Goal: Information Seeking & Learning: Learn about a topic

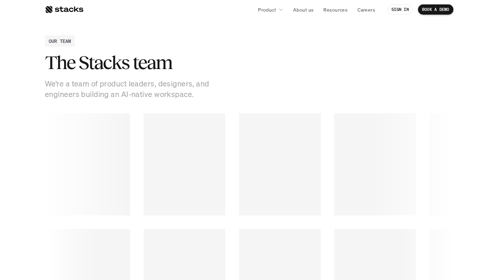
scroll to position [887, 0]
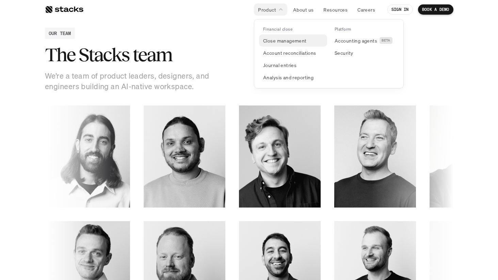
click at [294, 39] on p "Close management" at bounding box center [285, 40] width 44 height 7
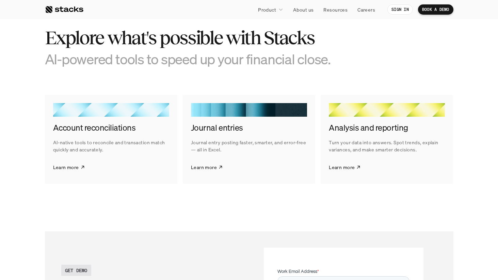
scroll to position [1053, 0]
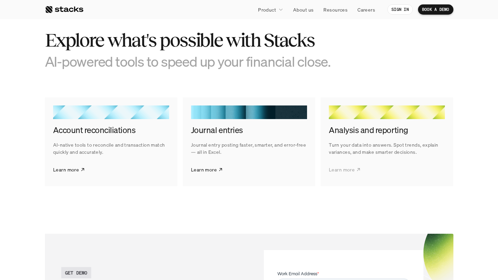
click at [345, 169] on p "Learn more" at bounding box center [342, 169] width 26 height 7
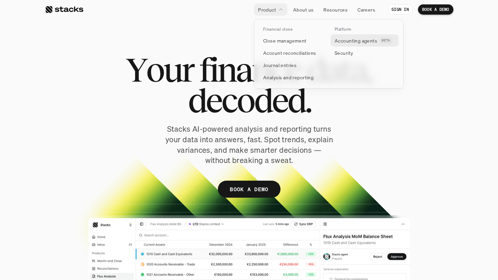
click at [340, 41] on p "Accounting agents" at bounding box center [356, 40] width 43 height 7
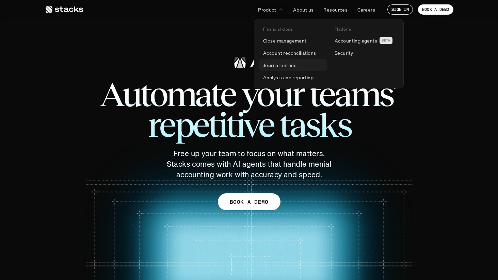
click at [278, 65] on p "Journal entries" at bounding box center [279, 65] width 33 height 7
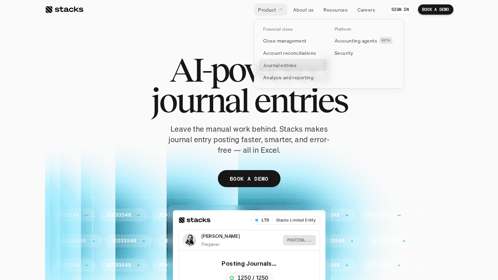
click at [272, 66] on p "Journal entries" at bounding box center [279, 65] width 33 height 7
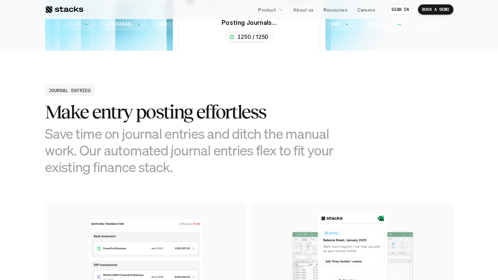
scroll to position [238, 0]
